Goal: Task Accomplishment & Management: Manage account settings

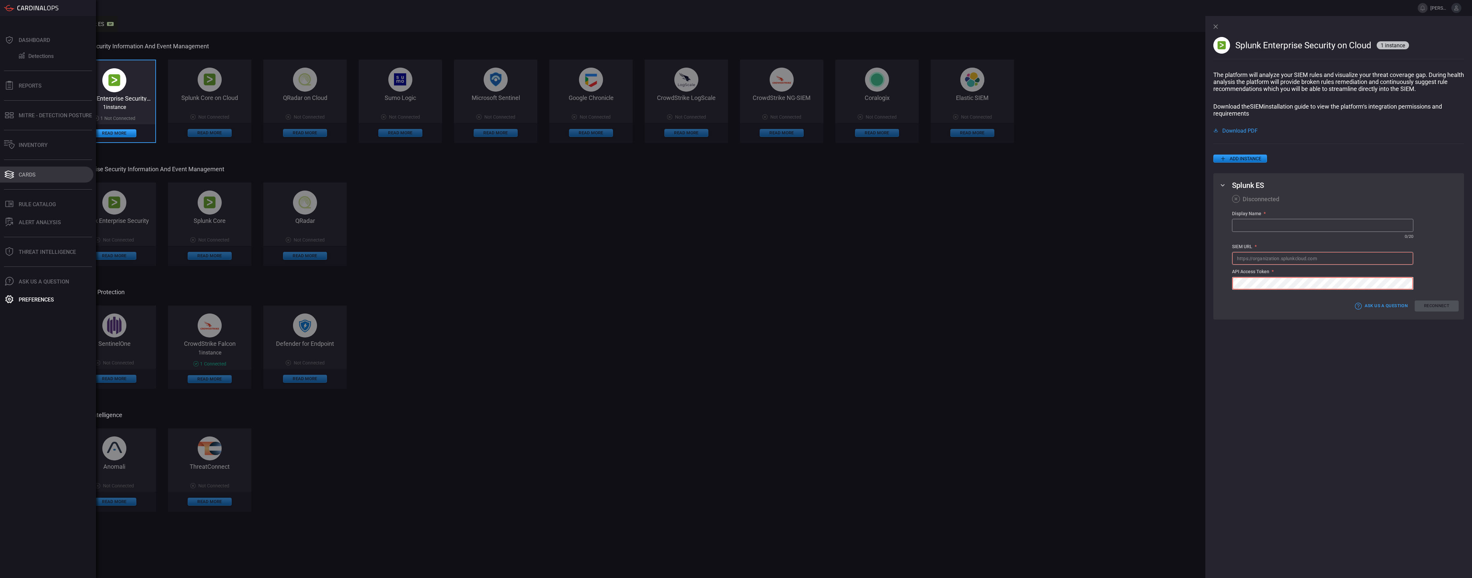
click at [21, 177] on div "Cards" at bounding box center [27, 175] width 17 height 6
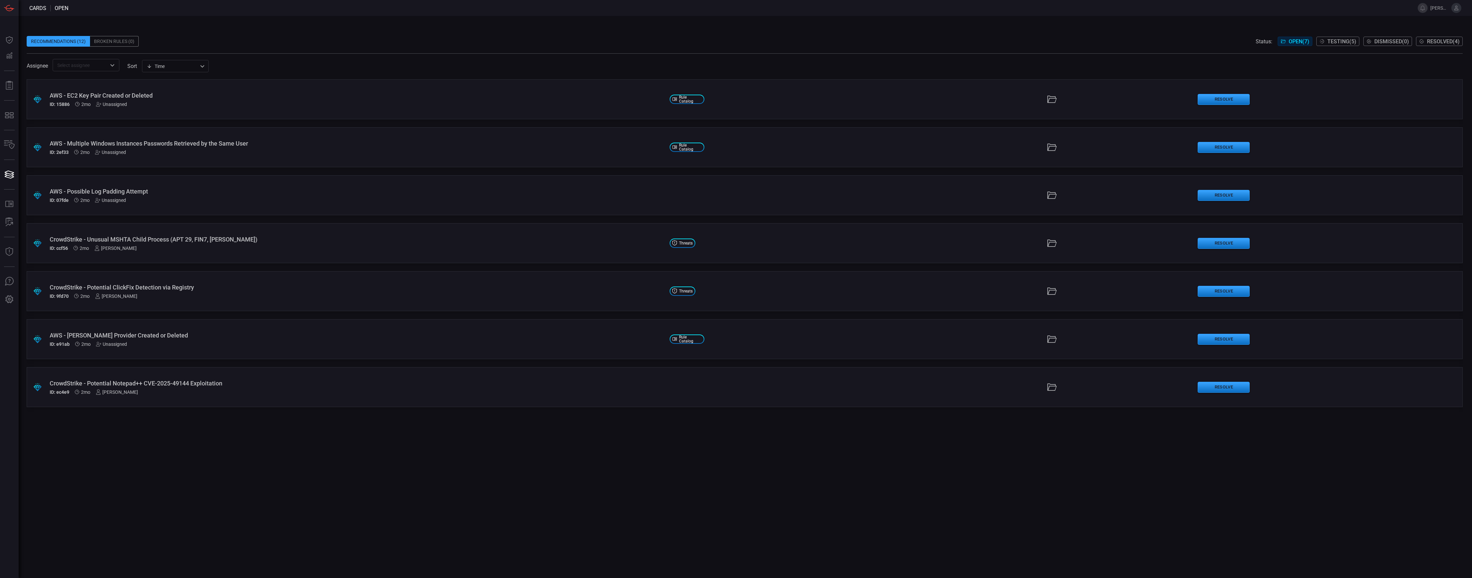
click at [1341, 39] on span "Testing ( 5 )" at bounding box center [1341, 41] width 29 height 6
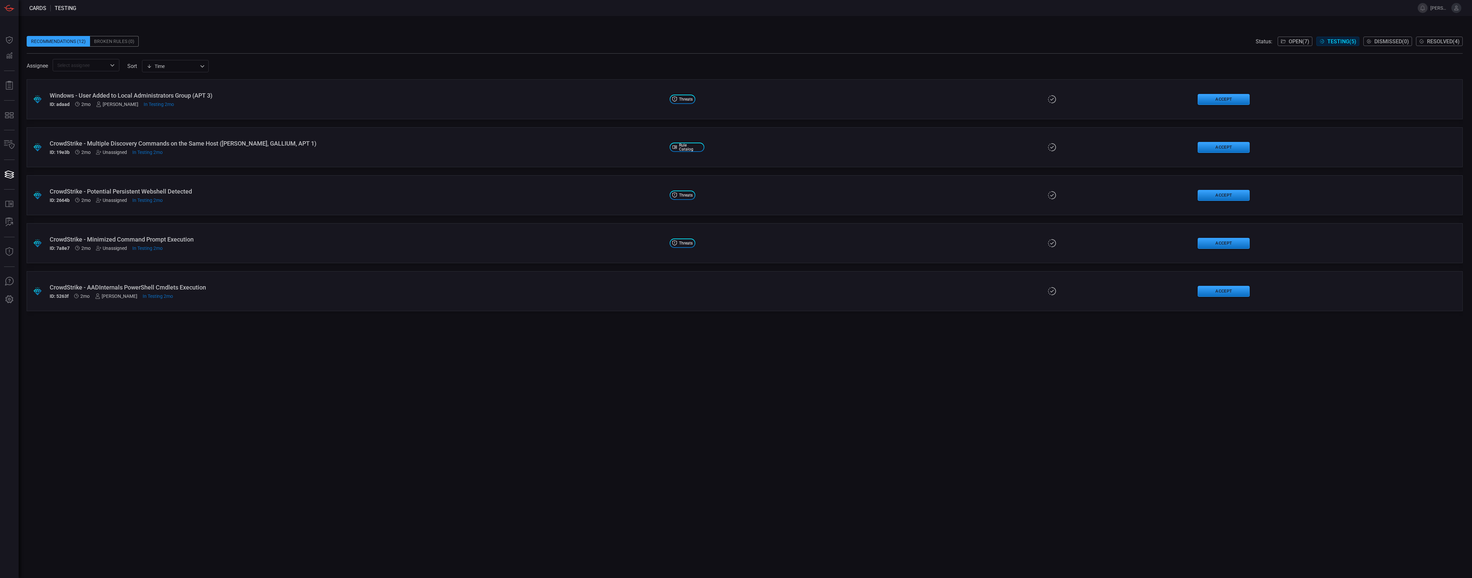
click at [1293, 43] on span "Open ( 7 )" at bounding box center [1299, 41] width 21 height 6
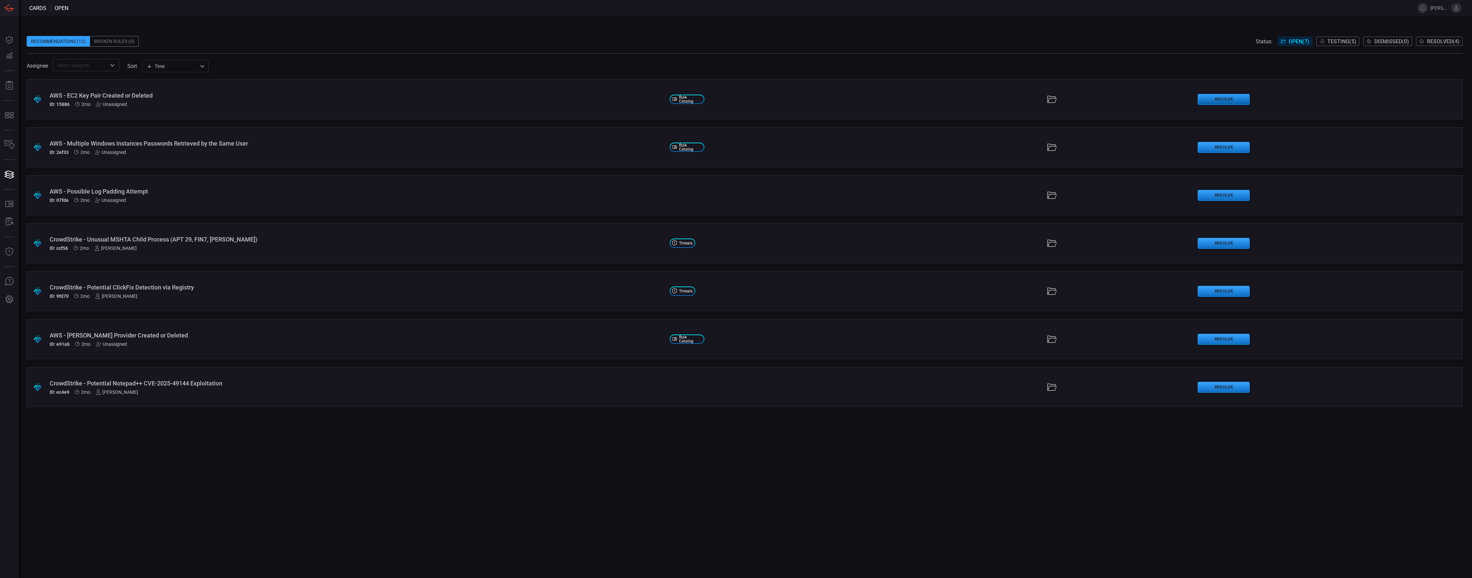
click at [1235, 103] on button "Resolve" at bounding box center [1224, 99] width 52 height 11
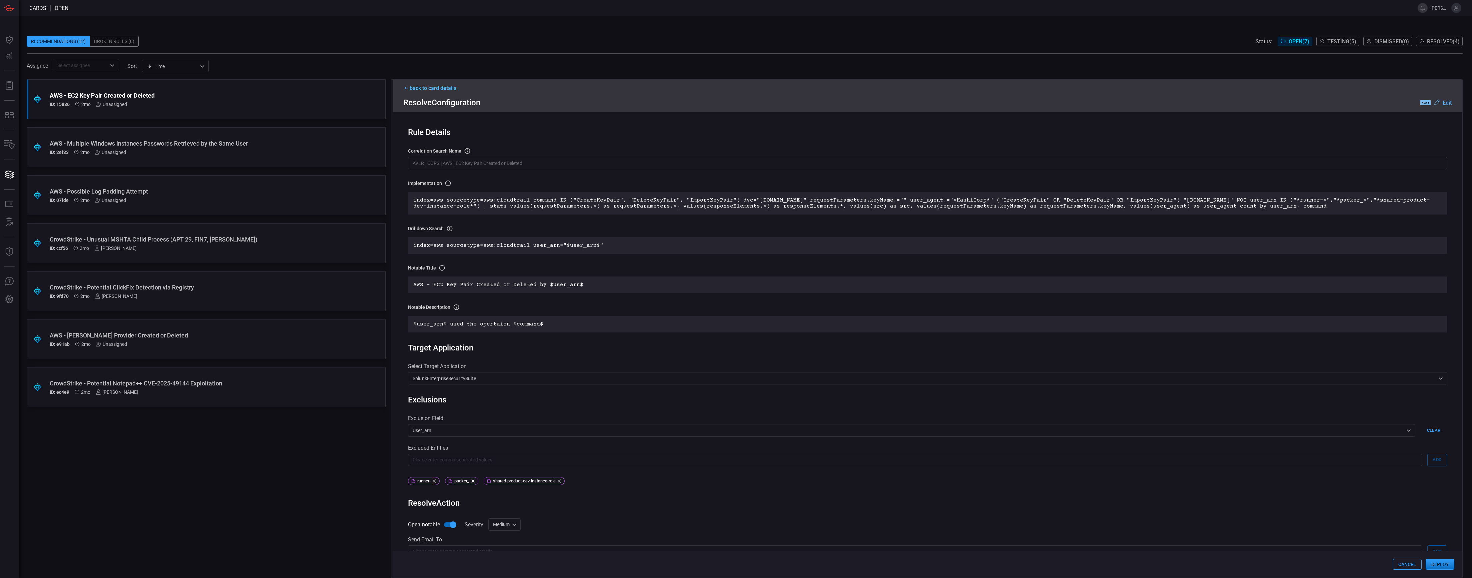
click at [1442, 102] on u "Edit" at bounding box center [1446, 103] width 9 height 6
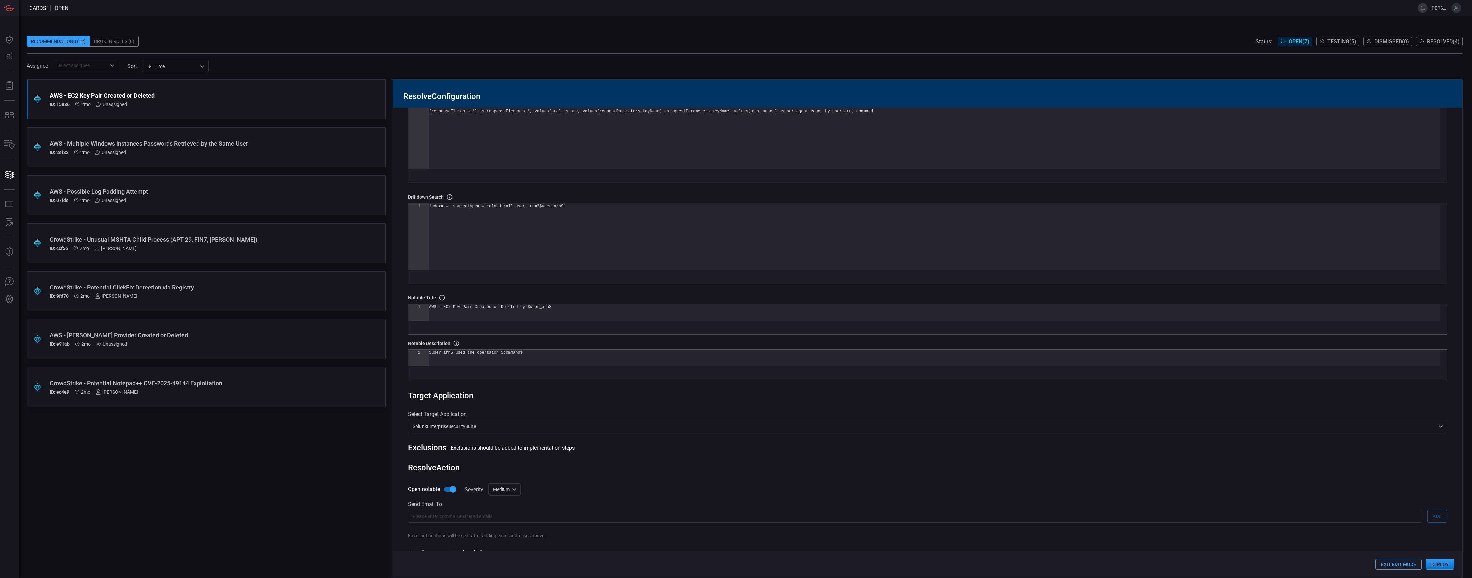
scroll to position [125, 0]
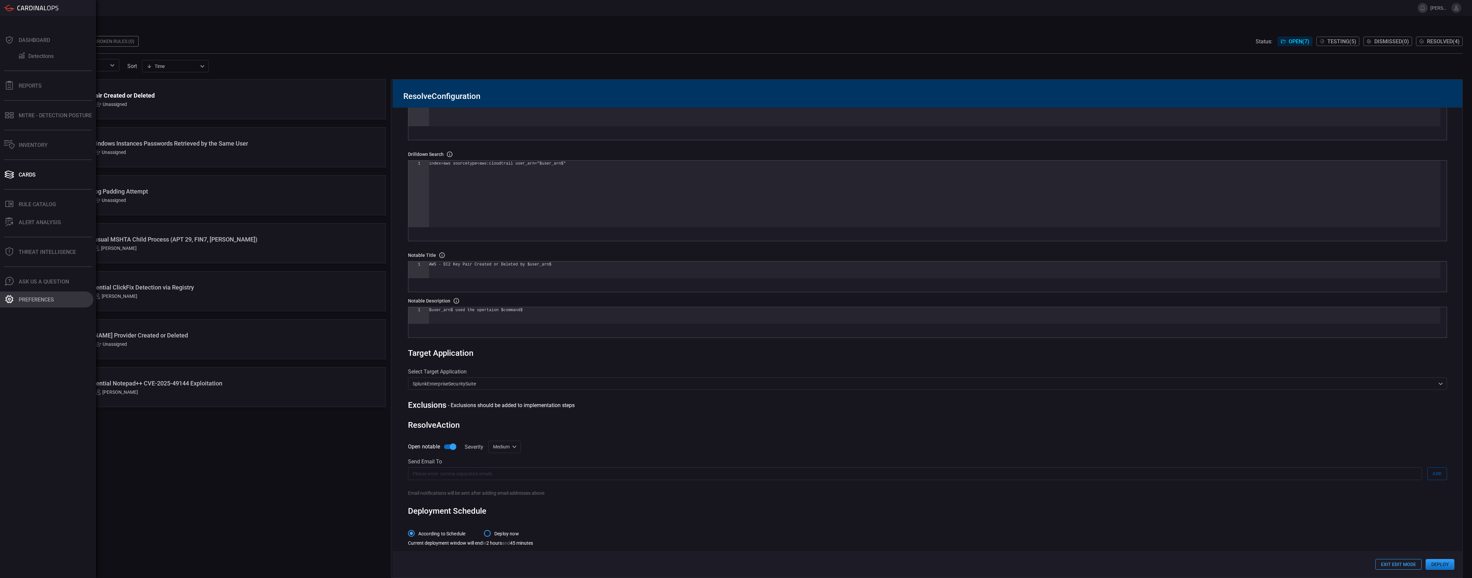
click at [30, 305] on button "Preferences" at bounding box center [46, 300] width 93 height 16
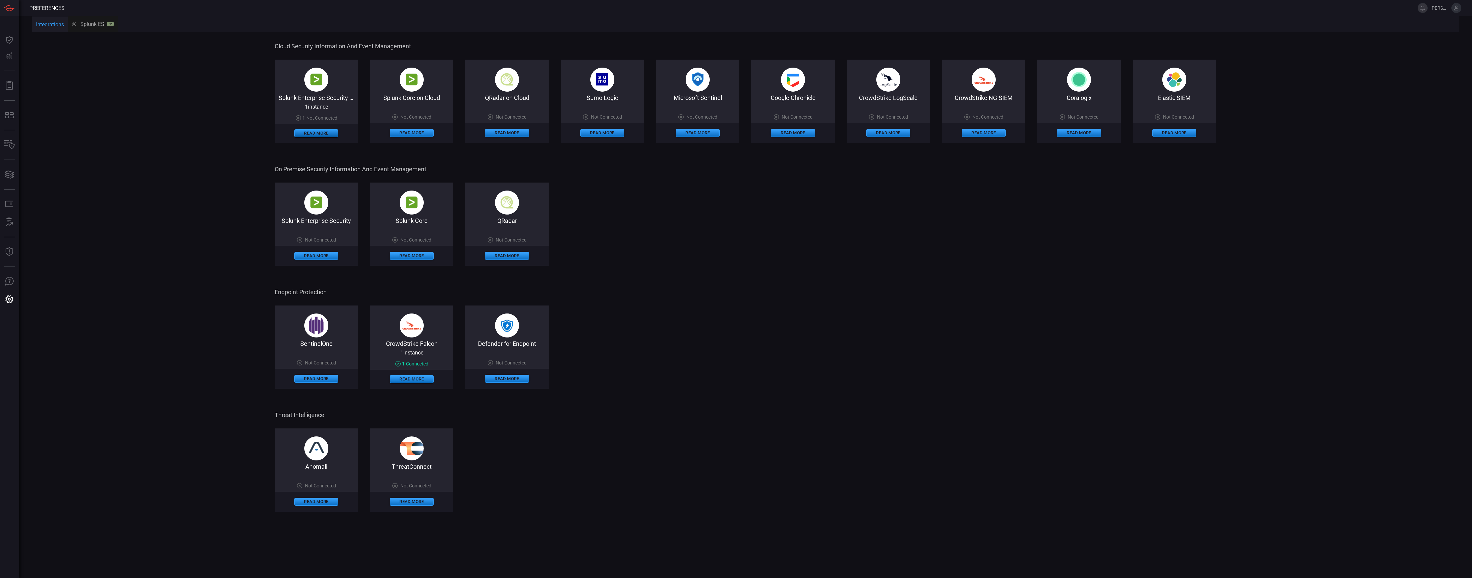
click at [308, 134] on button "Read More" at bounding box center [316, 133] width 44 height 8
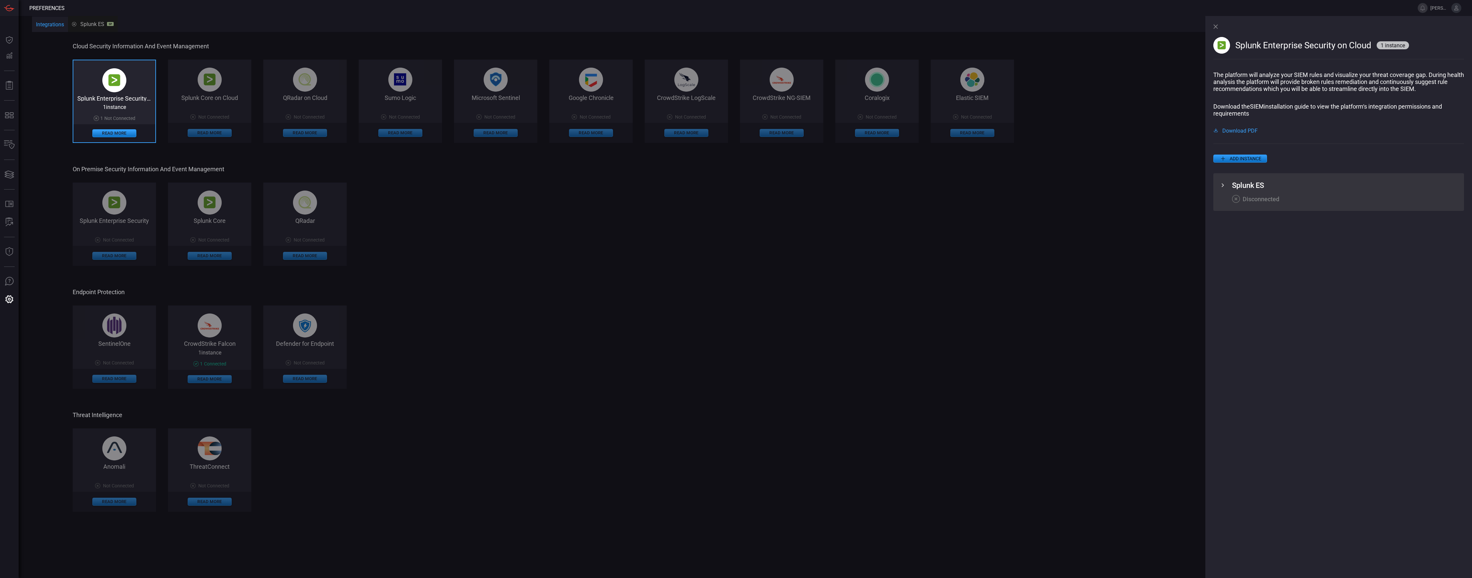
drag, startPoint x: 135, startPoint y: 49, endPoint x: 120, endPoint y: 39, distance: 17.7
click at [134, 48] on span "Cloud Security Information and Event Management" at bounding box center [543, 46] width 940 height 7
click at [501, 323] on div "SentinelOne Not Connected Read More CrowdStrike Falcon 1 instance 1 Connected R…" at bounding box center [543, 347] width 941 height 83
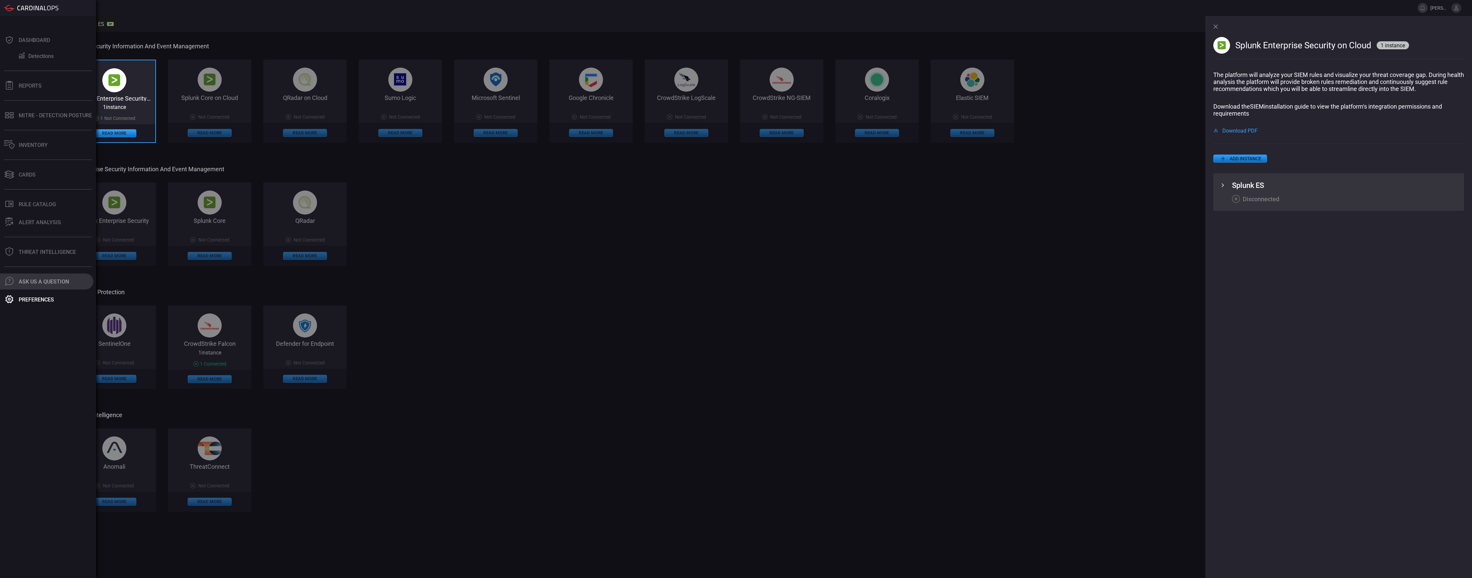
click at [18, 289] on button ".cls-1 { fill: #6d6d74; } .cls-2 { clip-path: url(#clippath); } .cls-3 { fill: …" at bounding box center [46, 282] width 93 height 16
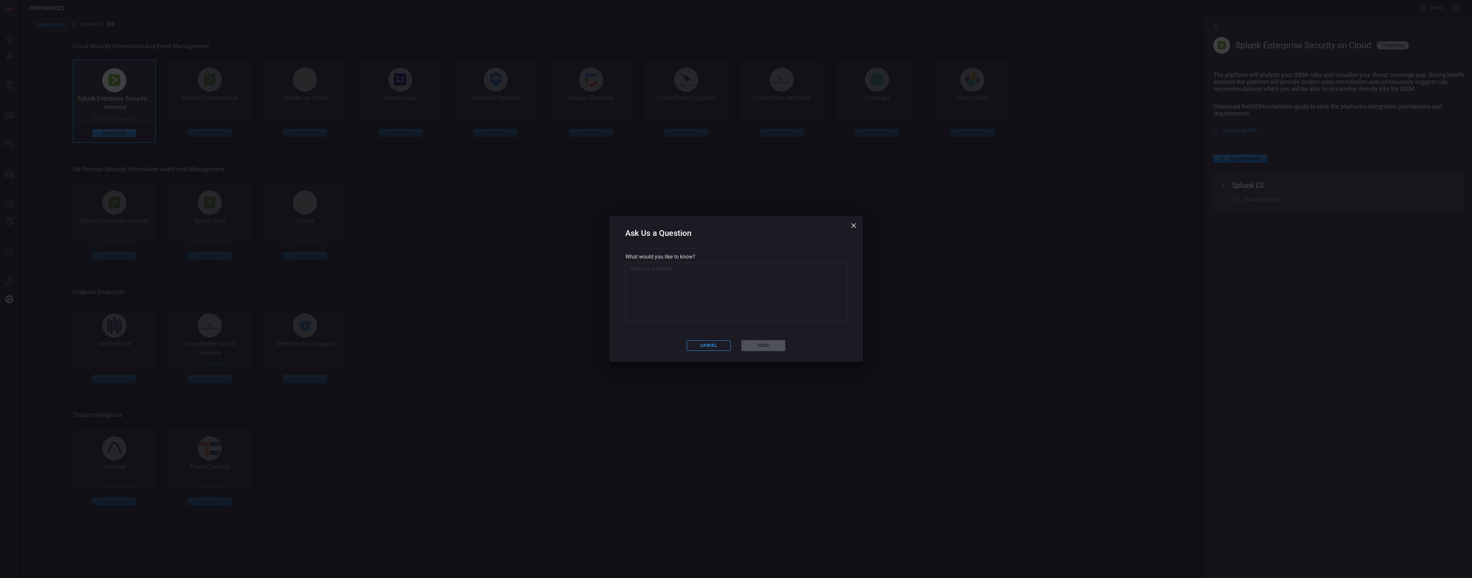
click at [23, 298] on div "Ask Us a Question What would you like to know? x ​ Cancel Send" at bounding box center [736, 289] width 1472 height 578
click at [714, 350] on button "Cancel" at bounding box center [709, 346] width 44 height 10
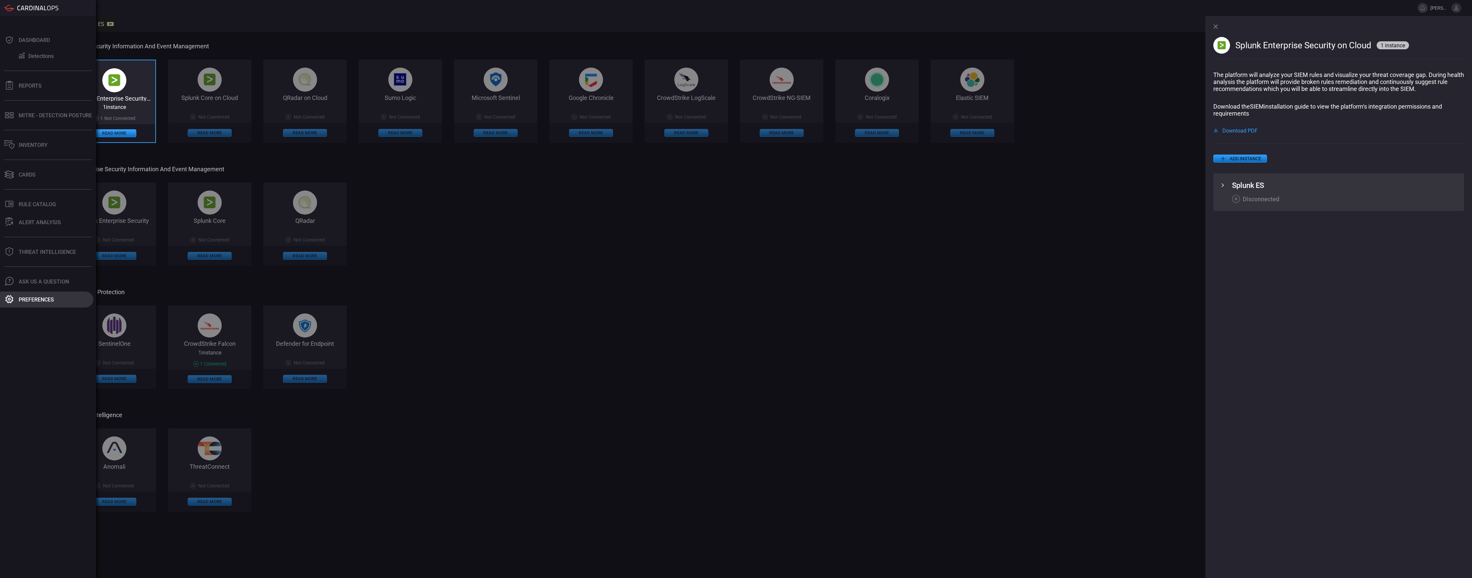
click at [17, 298] on button "Preferences" at bounding box center [46, 300] width 93 height 16
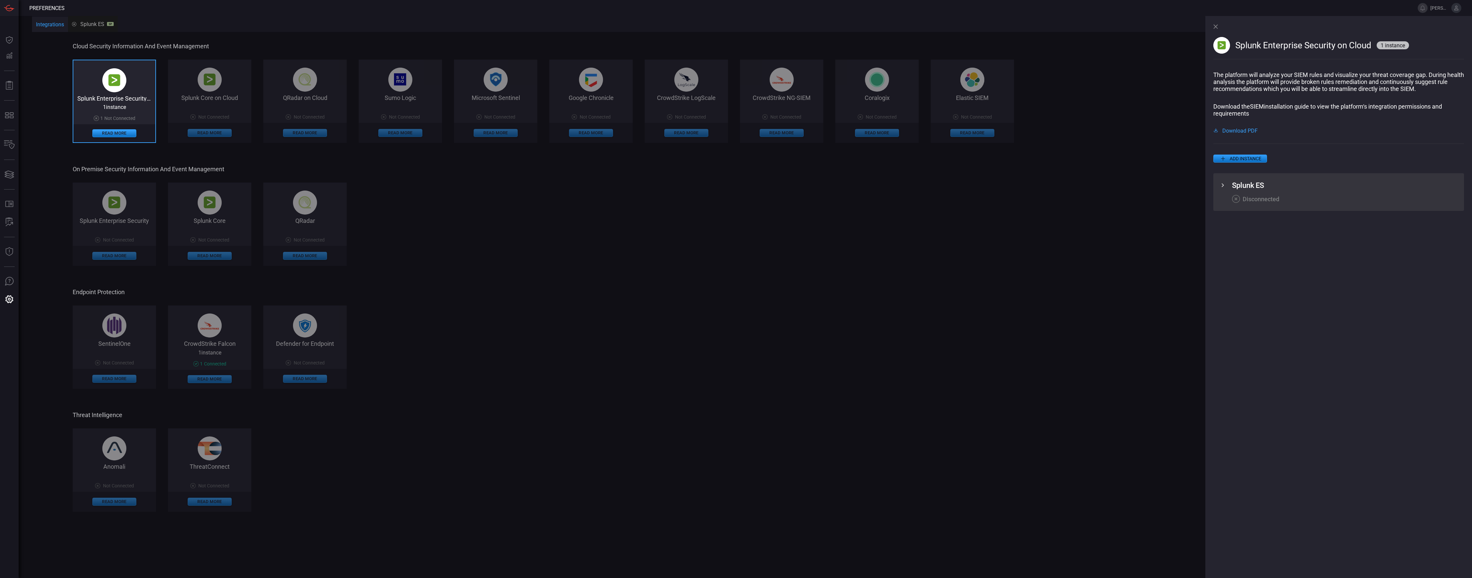
click at [143, 109] on div "Splunk Enterprise Security on Cloud 1 instance 1 Not Connected Read More" at bounding box center [114, 101] width 83 height 83
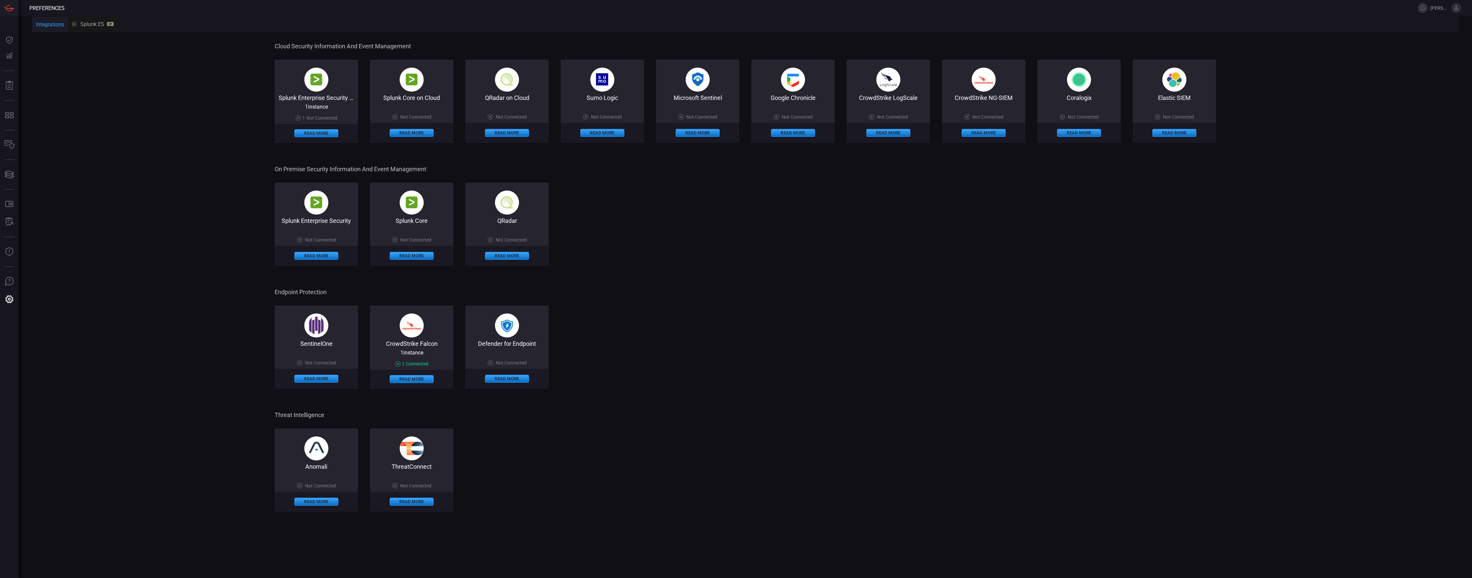
click at [333, 128] on div "Read More" at bounding box center [316, 133] width 83 height 19
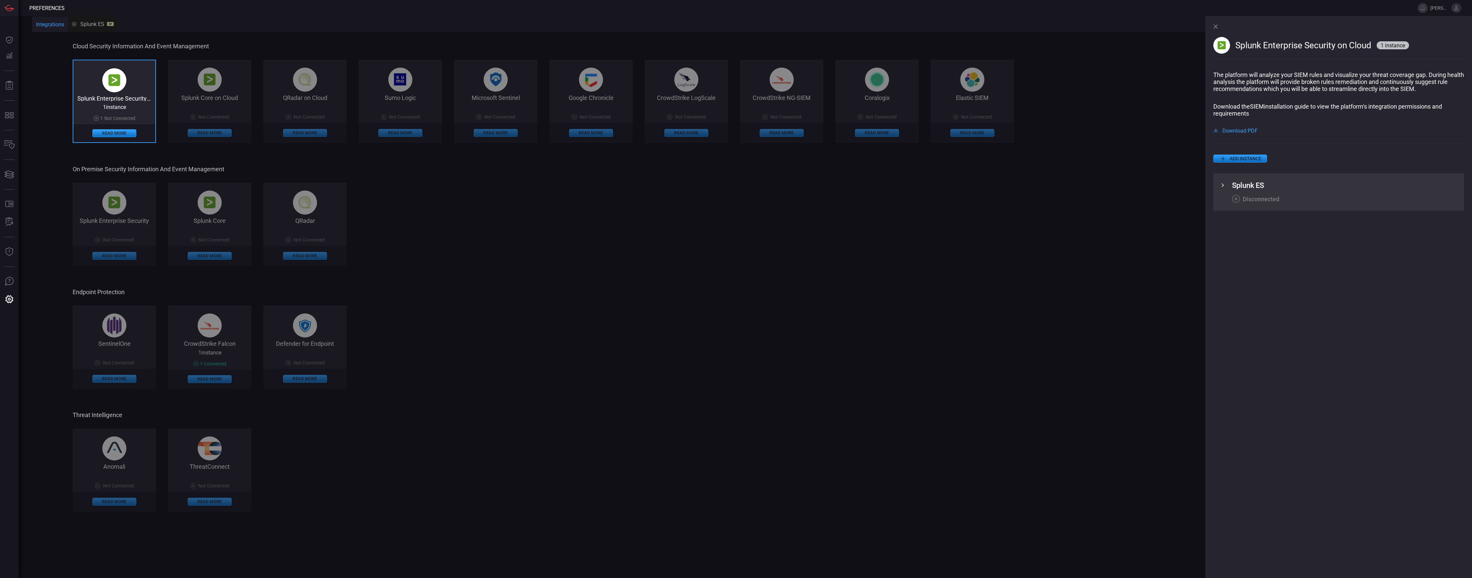
click at [1223, 183] on icon at bounding box center [1223, 185] width 8 height 8
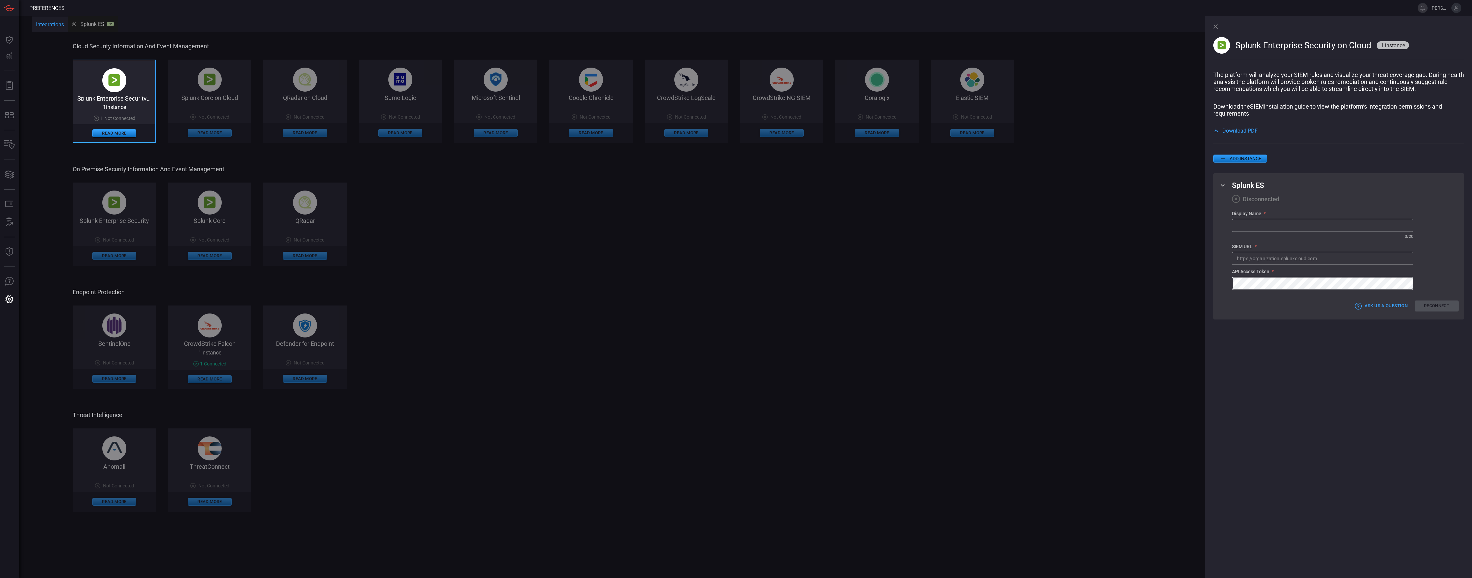
type input "[PERSON_NAME].[PERSON_NAME]"
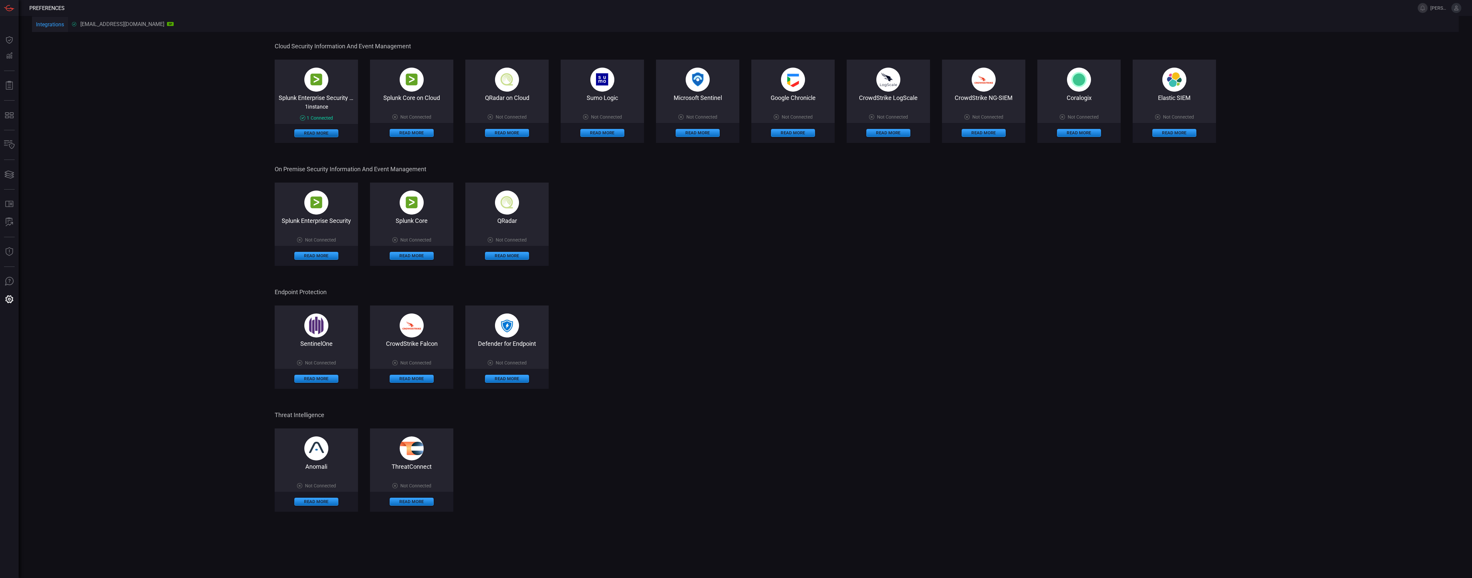
click at [322, 137] on button "Read More" at bounding box center [316, 133] width 44 height 8
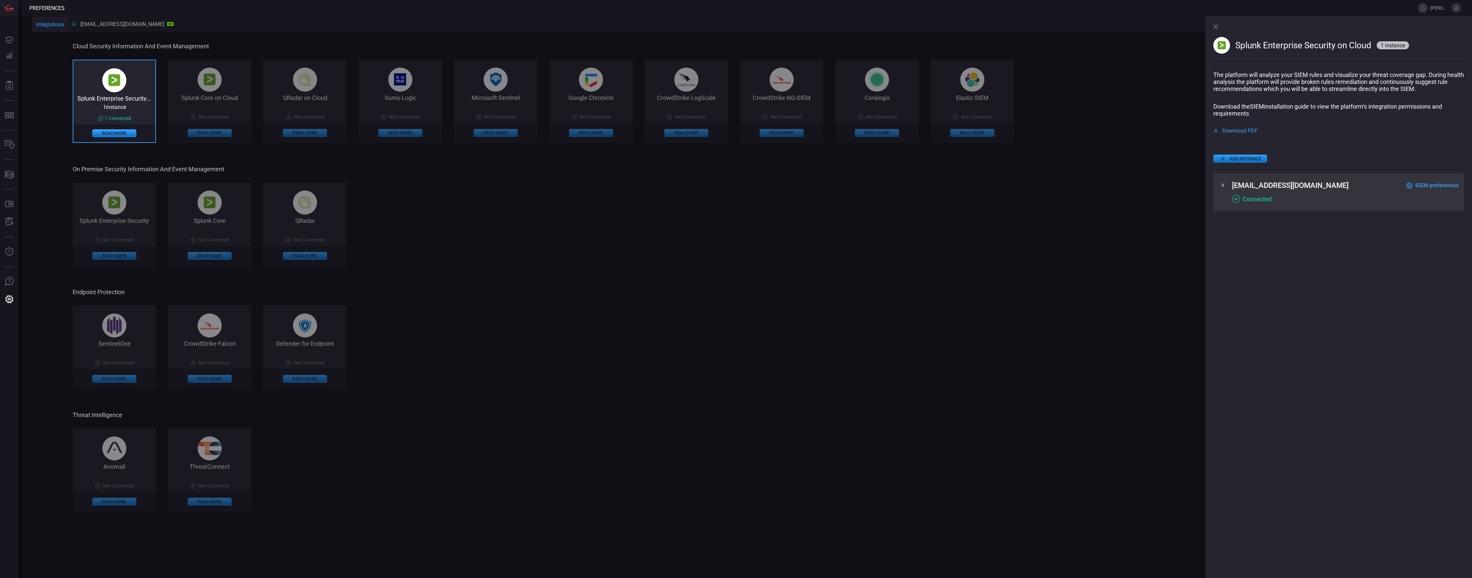
drag, startPoint x: 1363, startPoint y: 196, endPoint x: 1438, endPoint y: 198, distance: 75.0
click at [1363, 196] on div "Connected" at bounding box center [1345, 199] width 227 height 8
click at [1441, 188] on span "SIEM preferences" at bounding box center [1436, 185] width 43 height 6
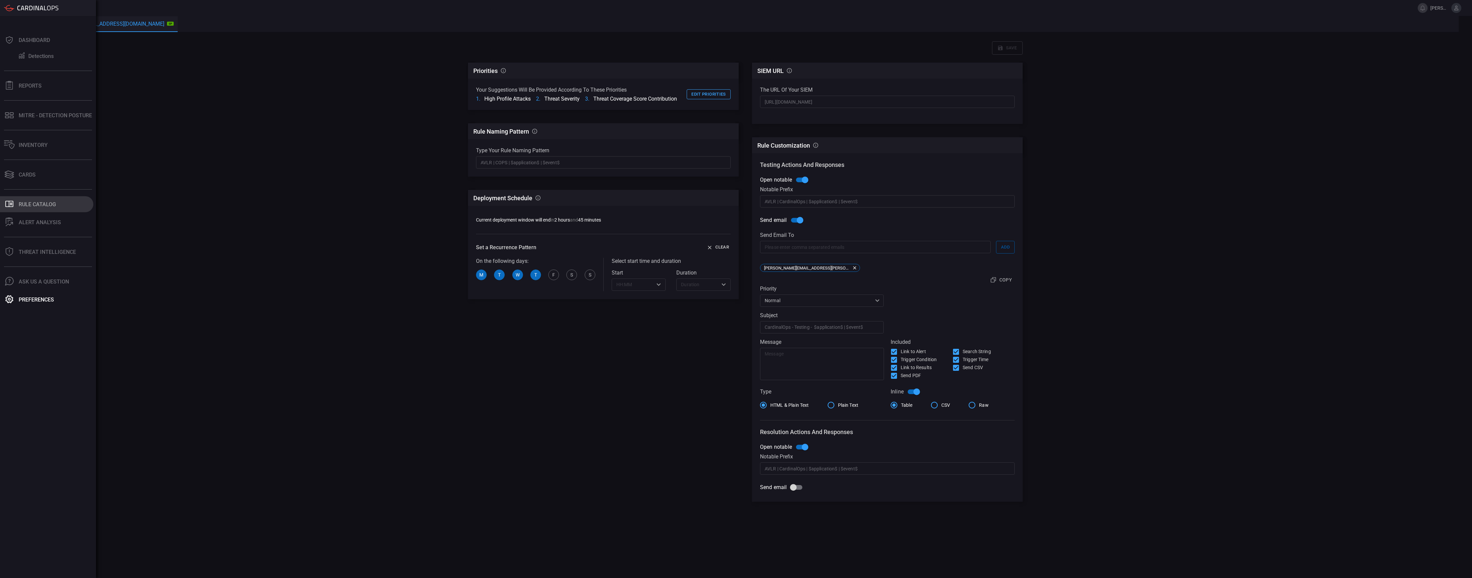
click at [56, 202] on button ".st0_rule_catalog_icon{fill: currentColor;} Rule Catalog" at bounding box center [46, 204] width 93 height 16
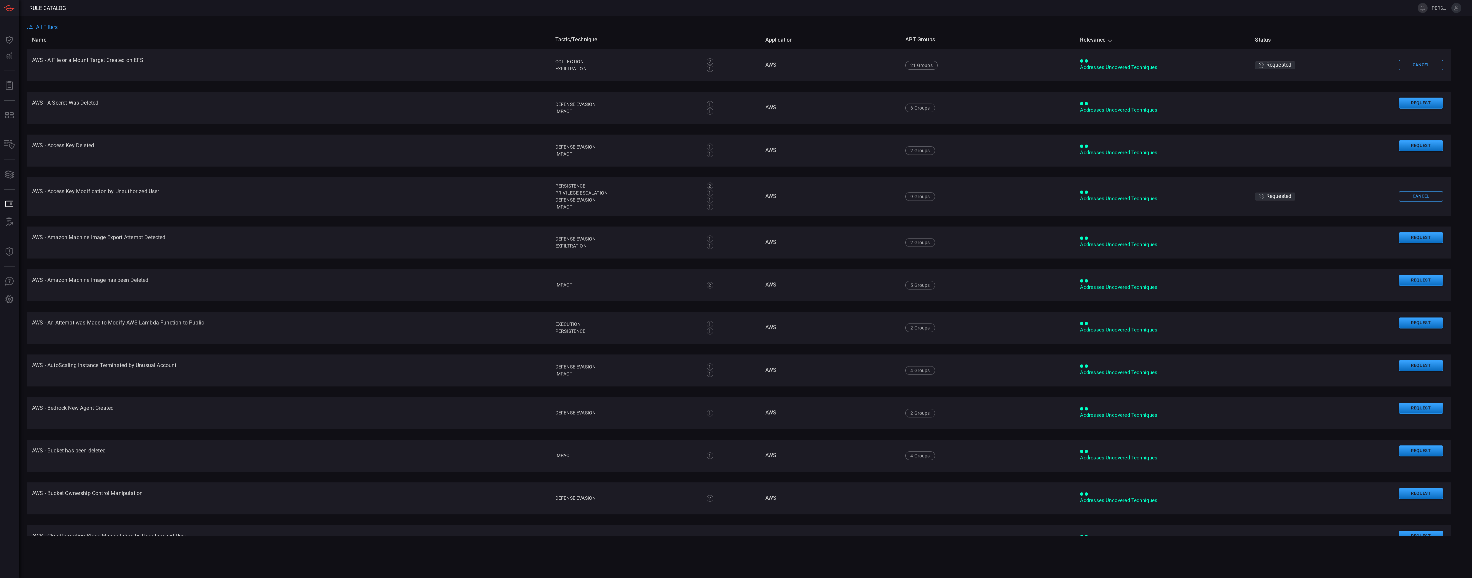
click at [49, 33] on th "Name" at bounding box center [288, 39] width 523 height 19
click at [48, 31] on th "Name" at bounding box center [288, 39] width 523 height 19
click at [48, 30] on span "All Filters" at bounding box center [47, 27] width 22 height 6
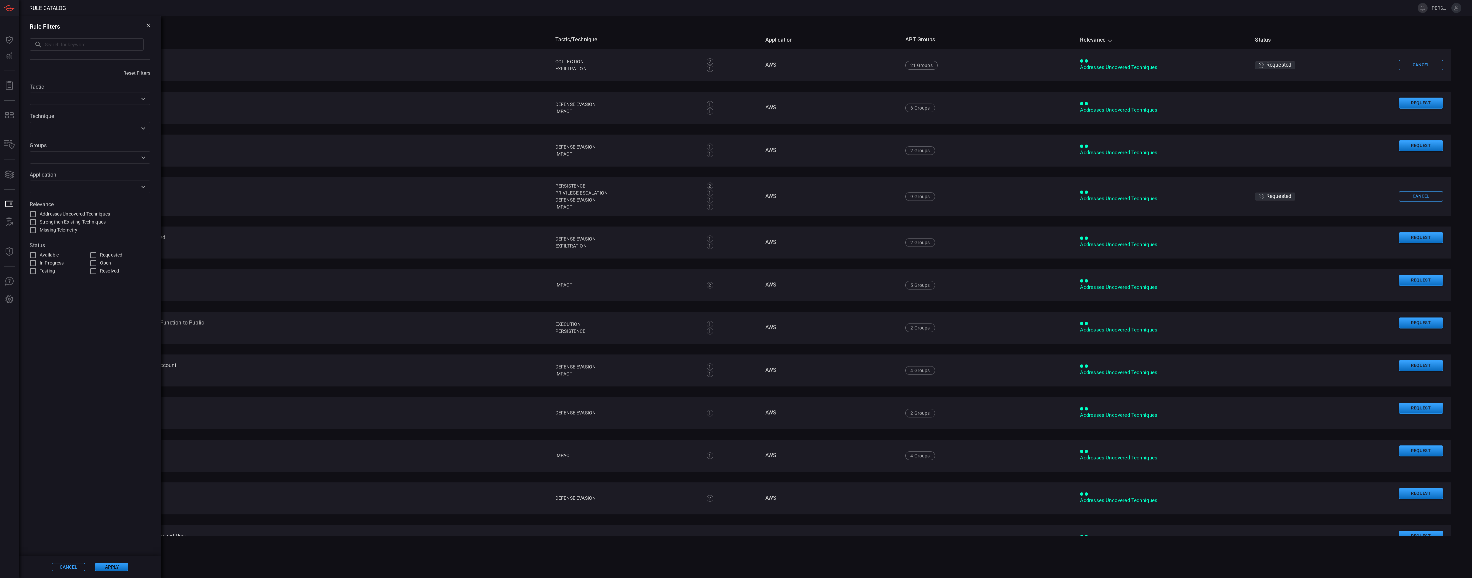
click at [56, 184] on input "text" at bounding box center [85, 187] width 106 height 8
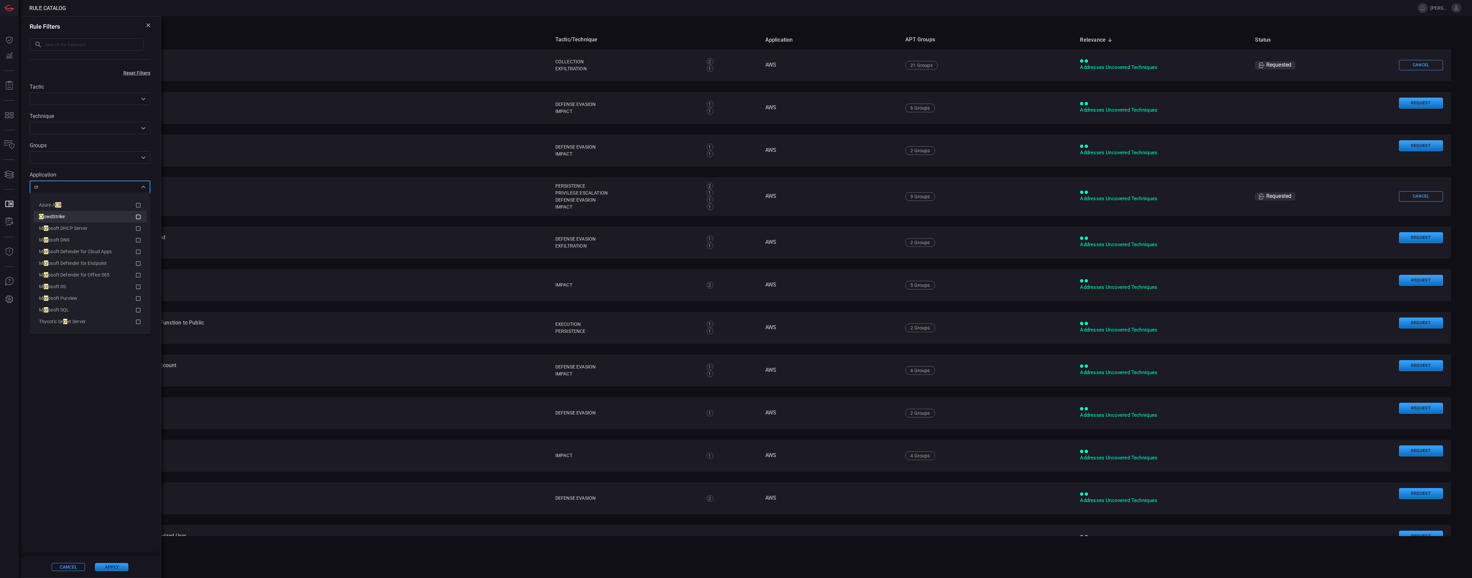
click at [137, 216] on icon at bounding box center [138, 217] width 6 height 8
type input "cr"
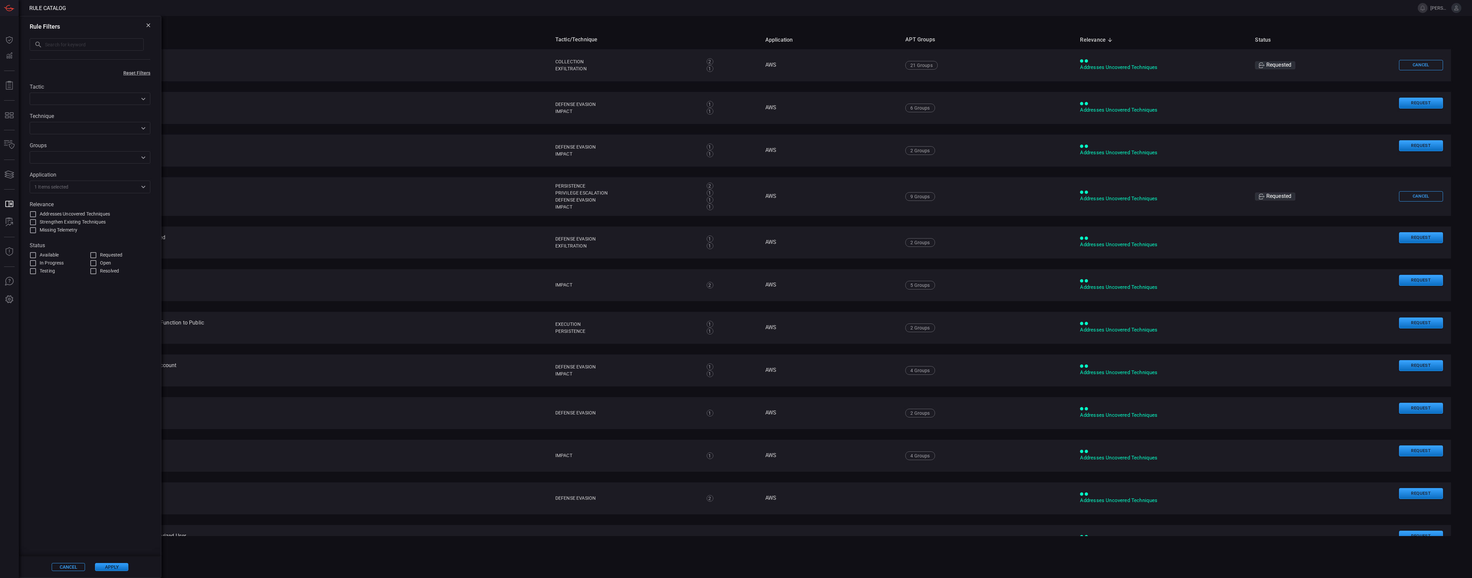
click at [283, 31] on th "Name" at bounding box center [288, 39] width 523 height 19
click at [14, 303] on div at bounding box center [9, 299] width 11 height 9
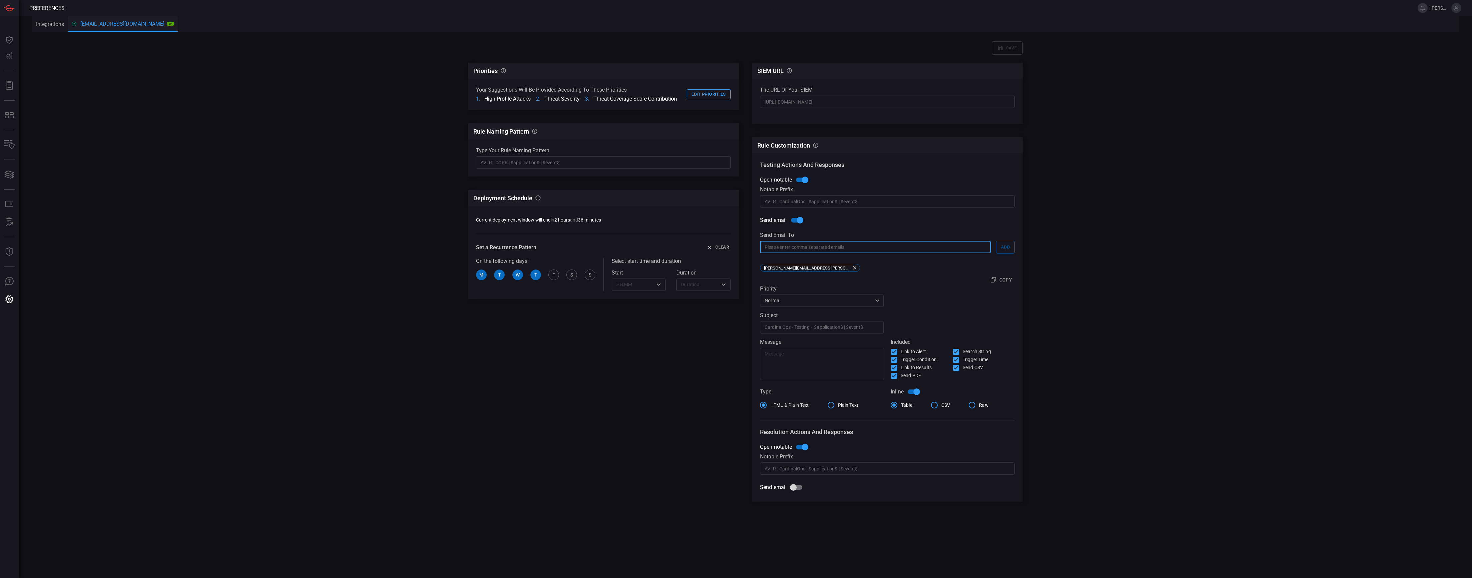
click at [925, 243] on input "text" at bounding box center [875, 247] width 231 height 12
type input "[PERSON_NAME][EMAIL_ADDRESS][PERSON_NAME][DOMAIN_NAME]"
drag, startPoint x: 843, startPoint y: 278, endPoint x: 828, endPoint y: 271, distance: 15.9
click at [843, 278] on div "Send email to [PERSON_NAME][EMAIL_ADDRESS][PERSON_NAME][DOMAIN_NAME] ​ ​ Add [P…" at bounding box center [887, 259] width 255 height 54
click at [998, 248] on button "Add" at bounding box center [1005, 247] width 19 height 13
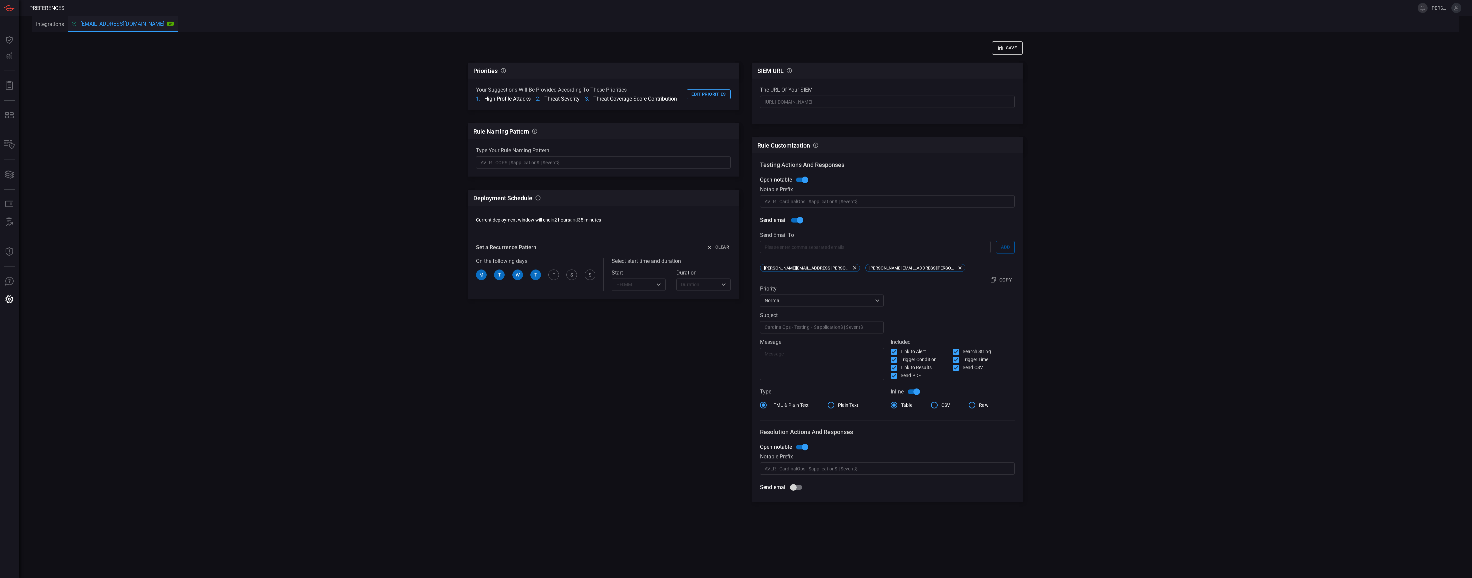
click at [865, 251] on input "text" at bounding box center [875, 247] width 231 height 12
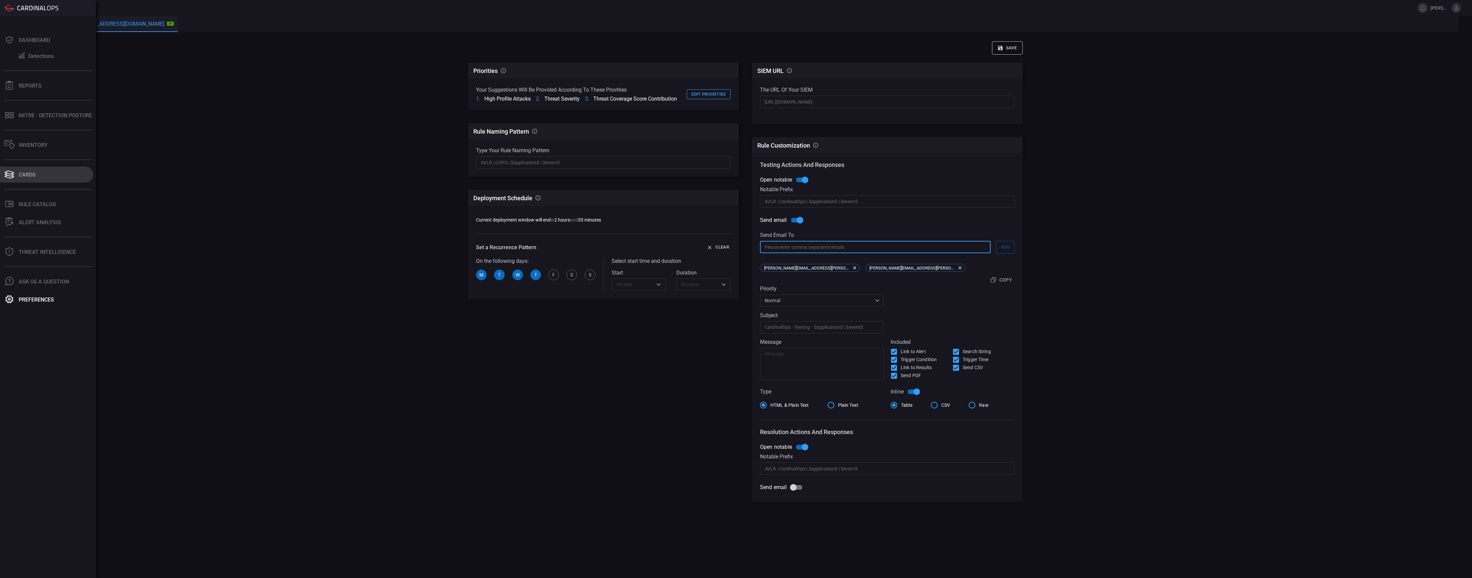
click at [29, 182] on button "Cards" at bounding box center [46, 175] width 93 height 16
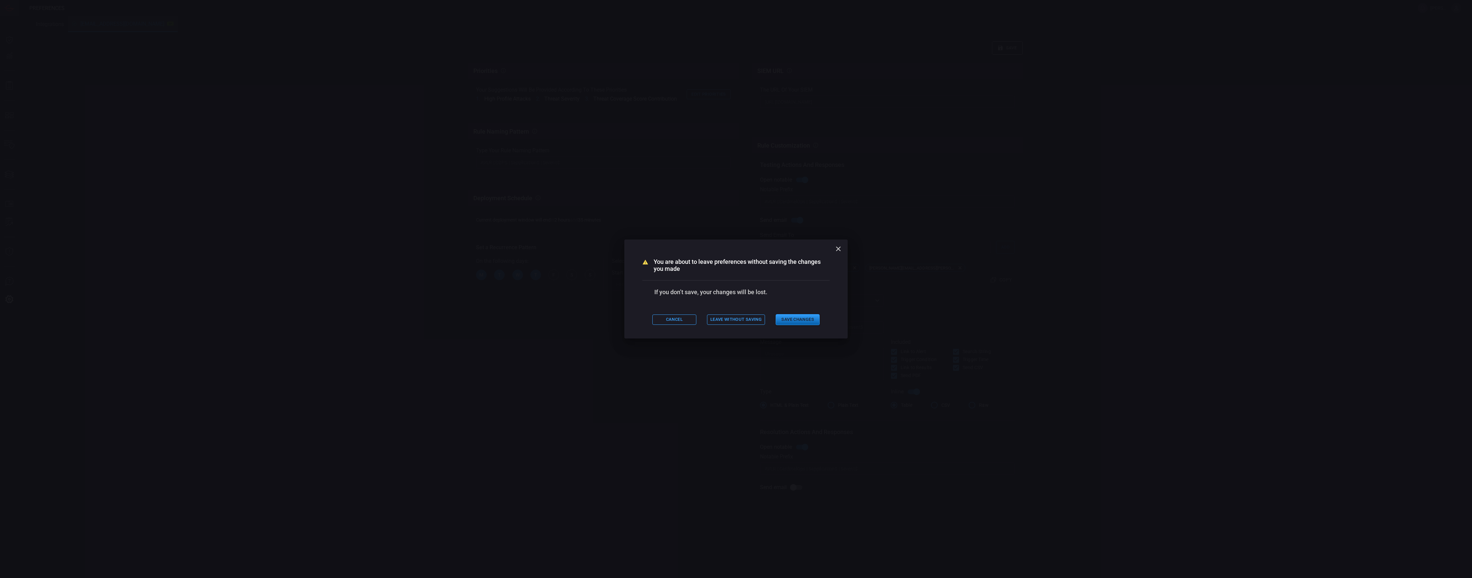
click at [792, 321] on button "Save Changes" at bounding box center [798, 319] width 44 height 11
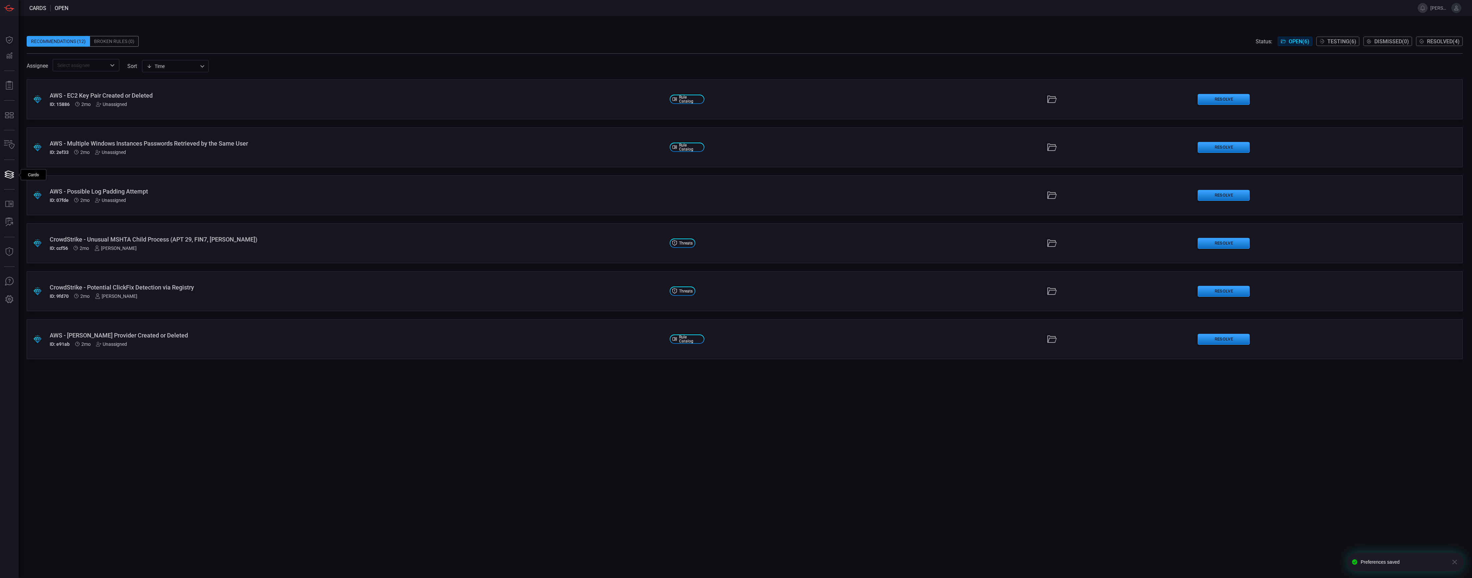
click at [1323, 46] on button "Testing ( 6 )" at bounding box center [1337, 41] width 43 height 9
click at [206, 147] on div "CrowdStrike - Multiple Discovery Commands on the Same Host ([PERSON_NAME], GALL…" at bounding box center [357, 147] width 615 height 15
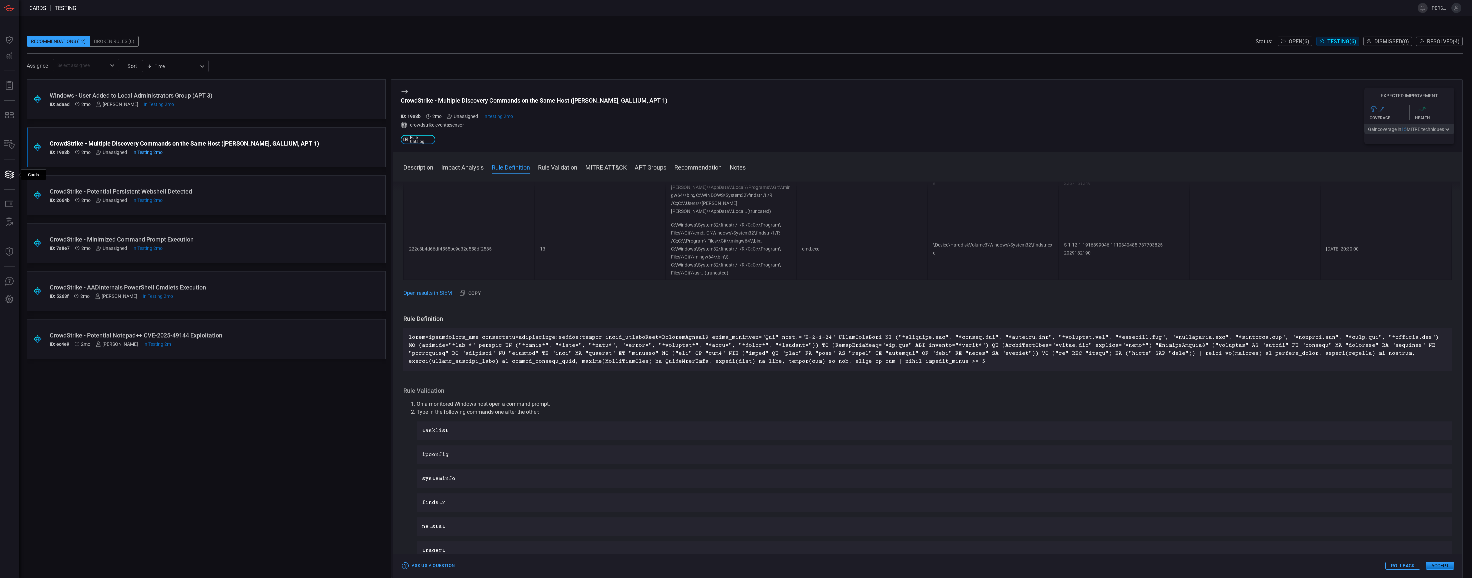
scroll to position [4235, 0]
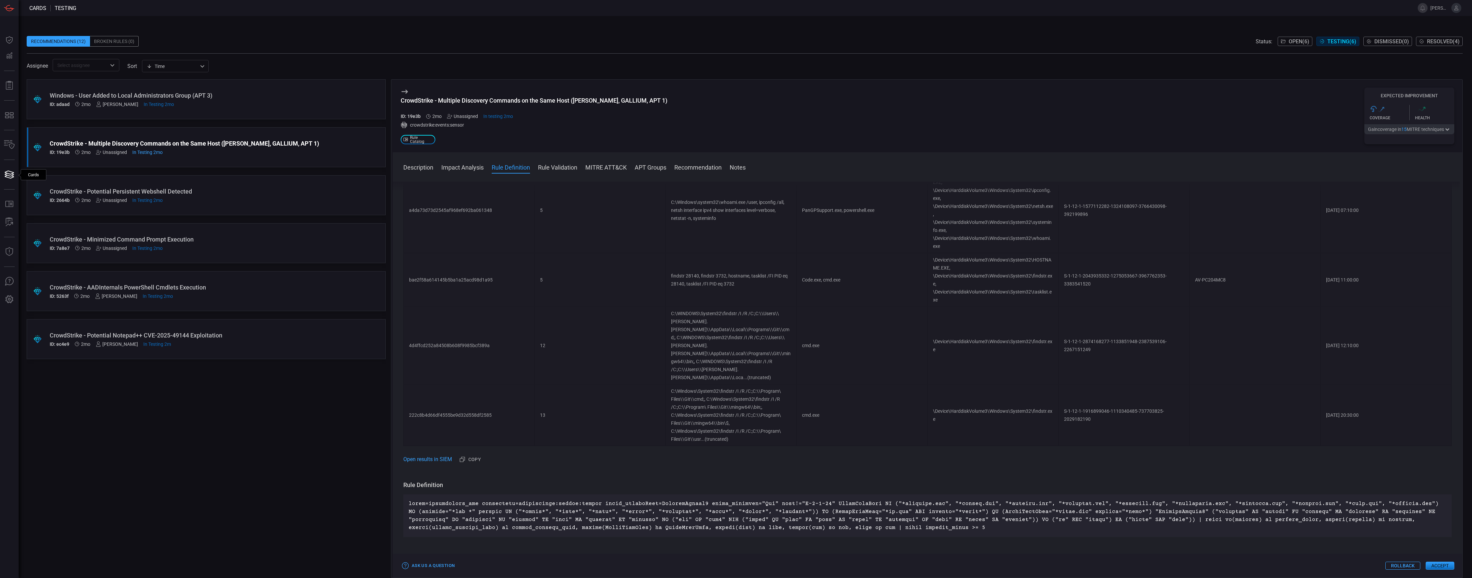
click at [77, 419] on div ".suggested_cards_icon{fill:url(#suggested_cards_icon);} Windows - User Added to…" at bounding box center [206, 328] width 359 height 499
click at [193, 289] on div "CrowdStrike - AADInternals PowerShell Cmdlets Execution" at bounding box center [194, 287] width 288 height 7
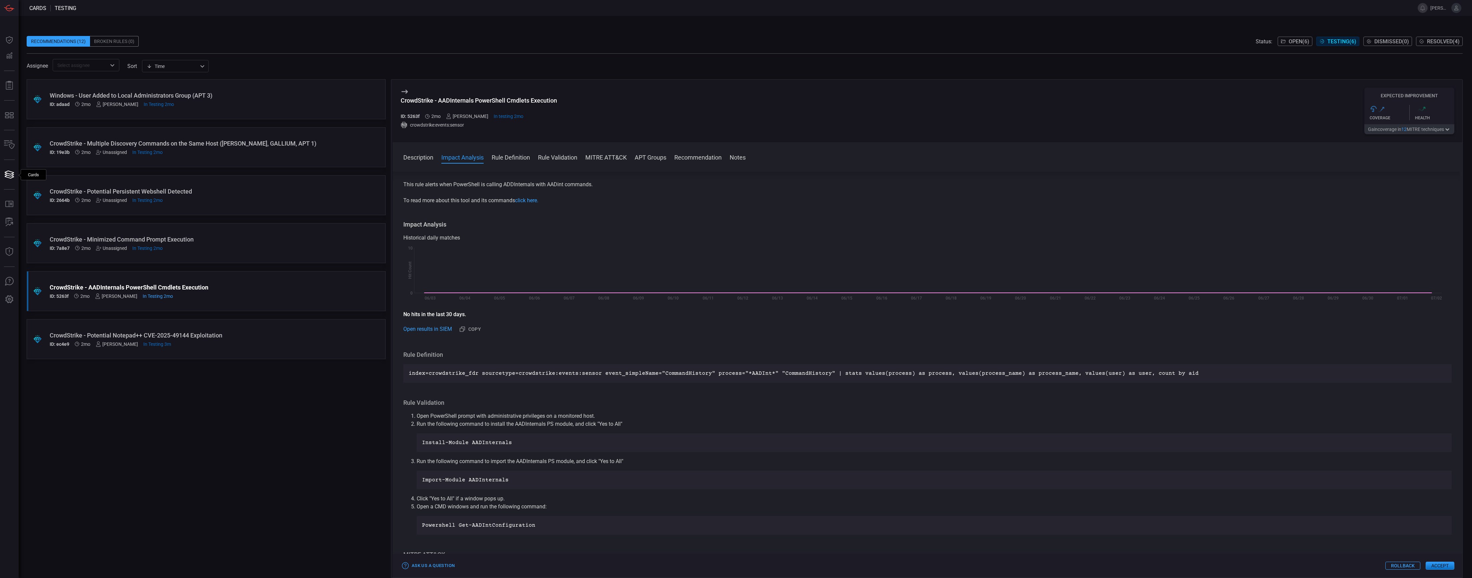
scroll to position [66, 0]
